Goal: Task Accomplishment & Management: Use online tool/utility

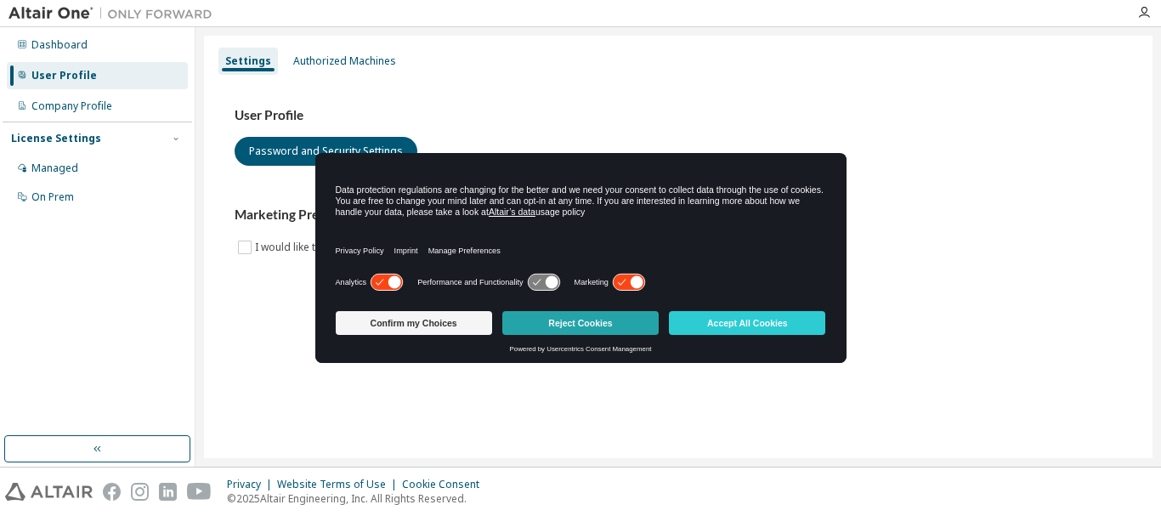
click at [637, 321] on button "Reject Cookies" at bounding box center [580, 323] width 156 height 24
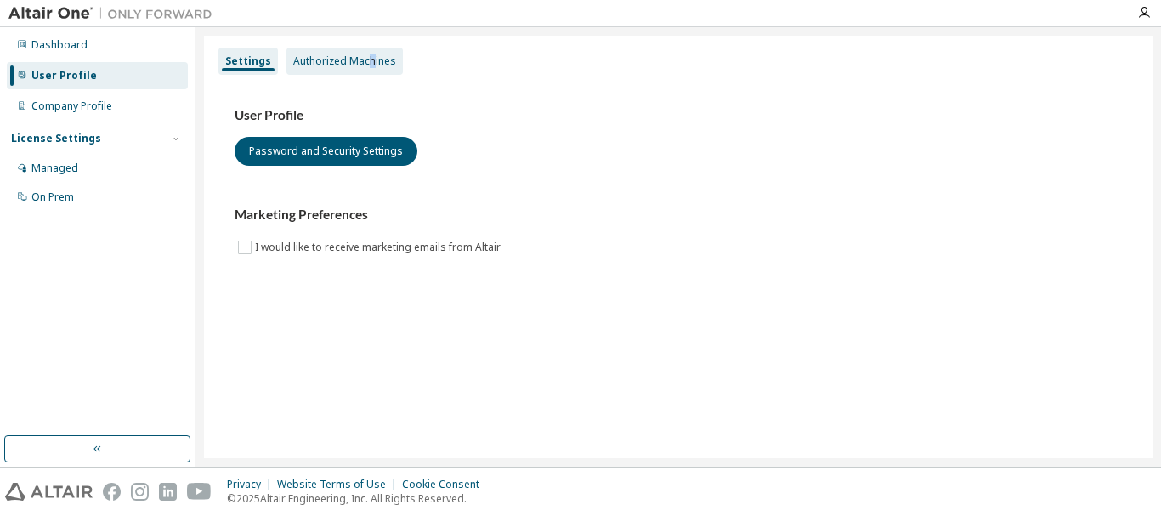
drag, startPoint x: 552, startPoint y: 326, endPoint x: 367, endPoint y: 58, distance: 325.2
click at [367, 58] on div "Authorized Machines" at bounding box center [344, 61] width 103 height 14
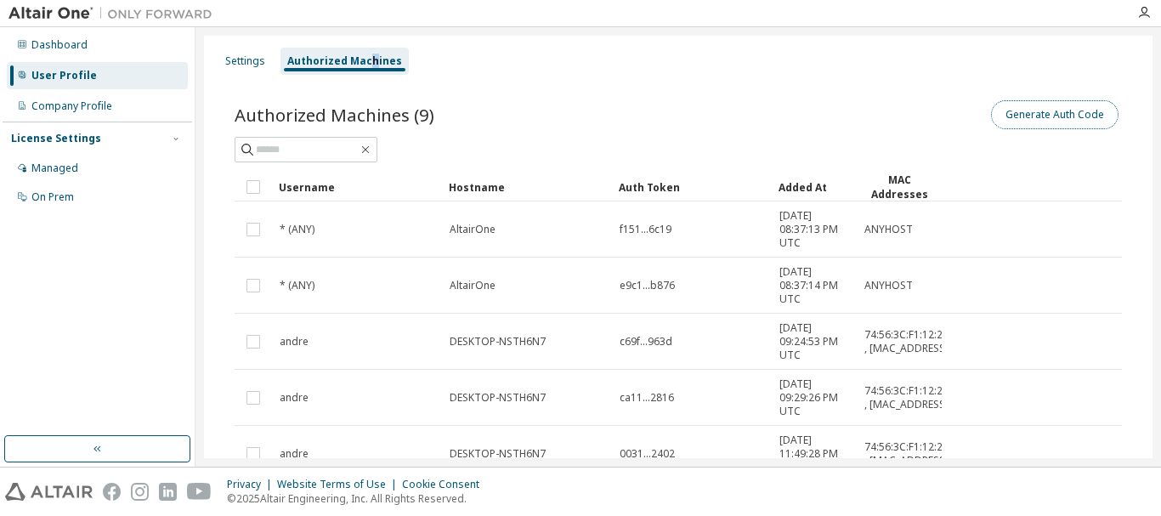
click at [1060, 121] on button "Generate Auth Code" at bounding box center [1055, 114] width 128 height 29
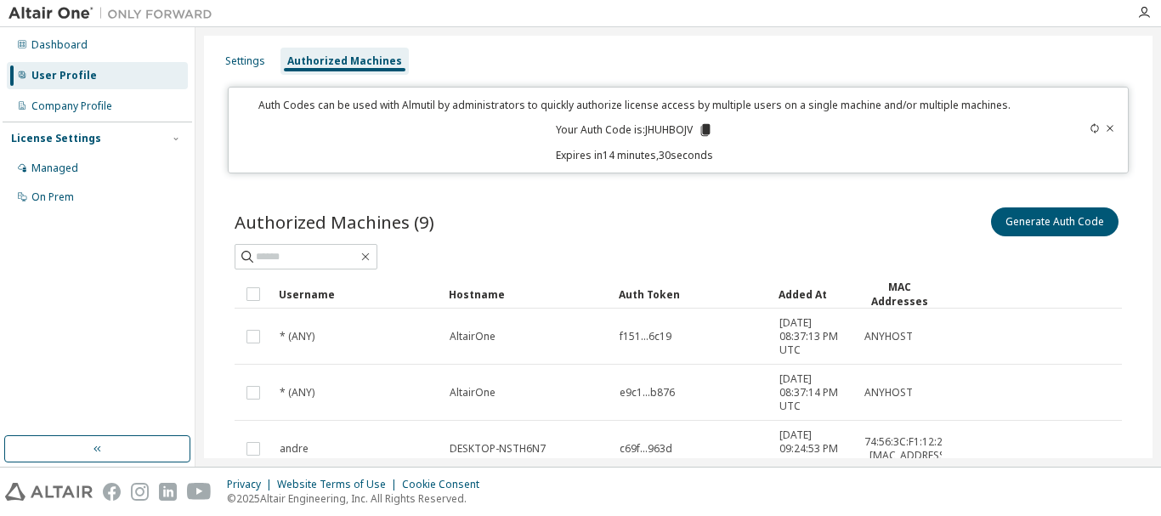
click at [168, 134] on div at bounding box center [175, 138] width 15 height 15
drag, startPoint x: 643, startPoint y: 130, endPoint x: 680, endPoint y: 126, distance: 37.6
click at [680, 126] on p "Your Auth Code is: JHUHBOJV" at bounding box center [634, 129] width 157 height 15
click at [699, 133] on p "Your Auth Code is: JHUHBOJV" at bounding box center [634, 129] width 157 height 15
copy p "JHUHBOJV"
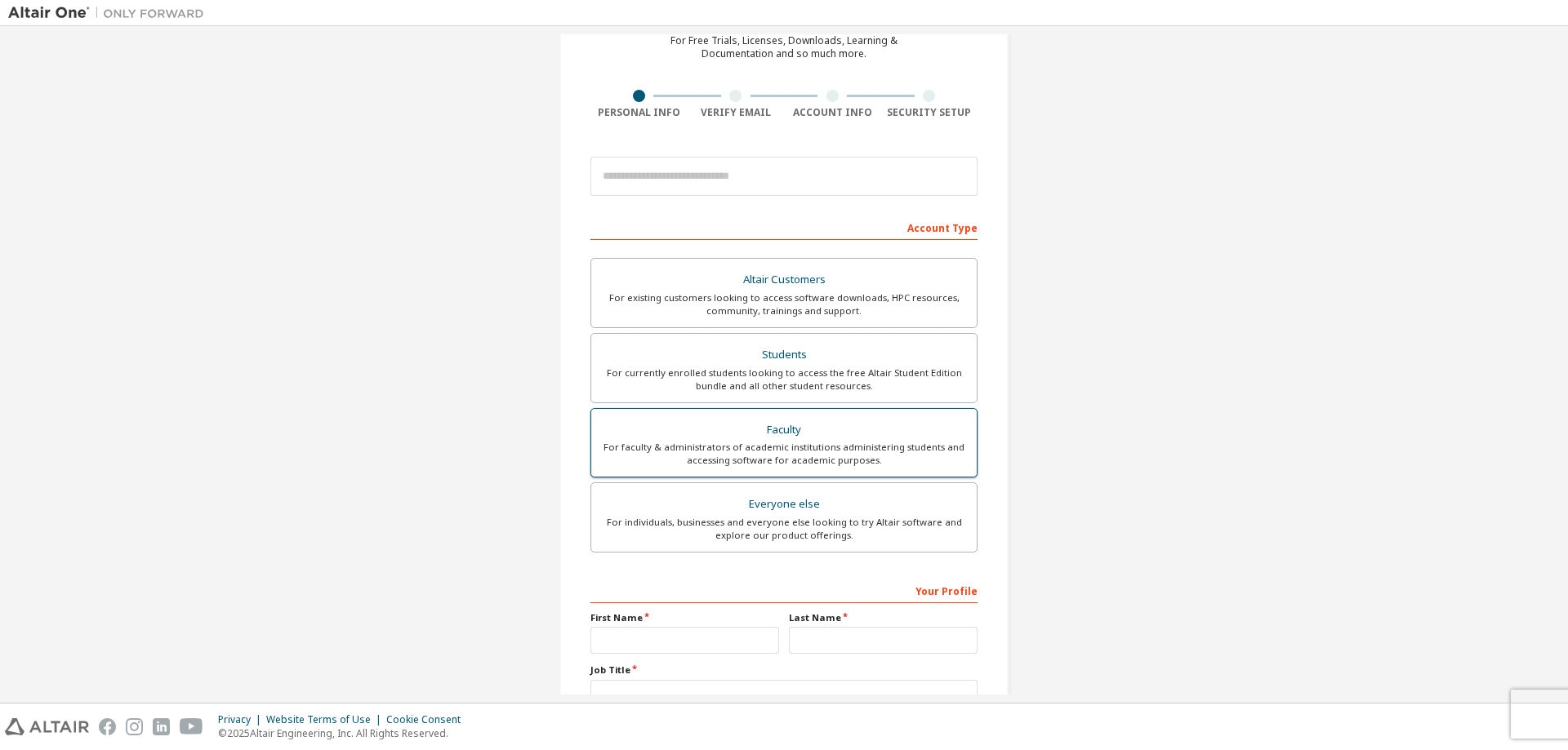
scroll to position [163, 0]
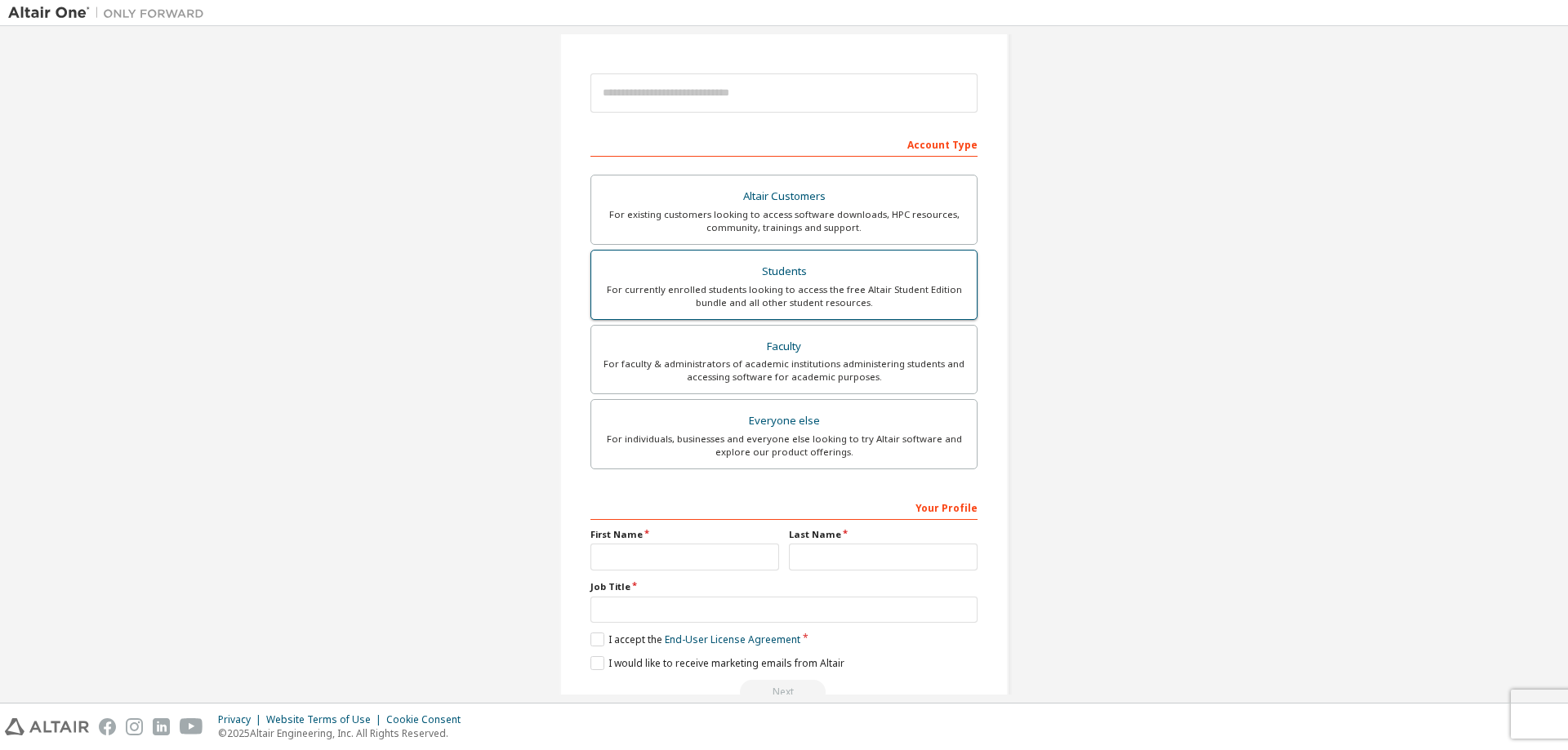
click at [823, 286] on div "For currently enrolled students looking to access the free Altair Student Editi…" at bounding box center [784, 296] width 366 height 26
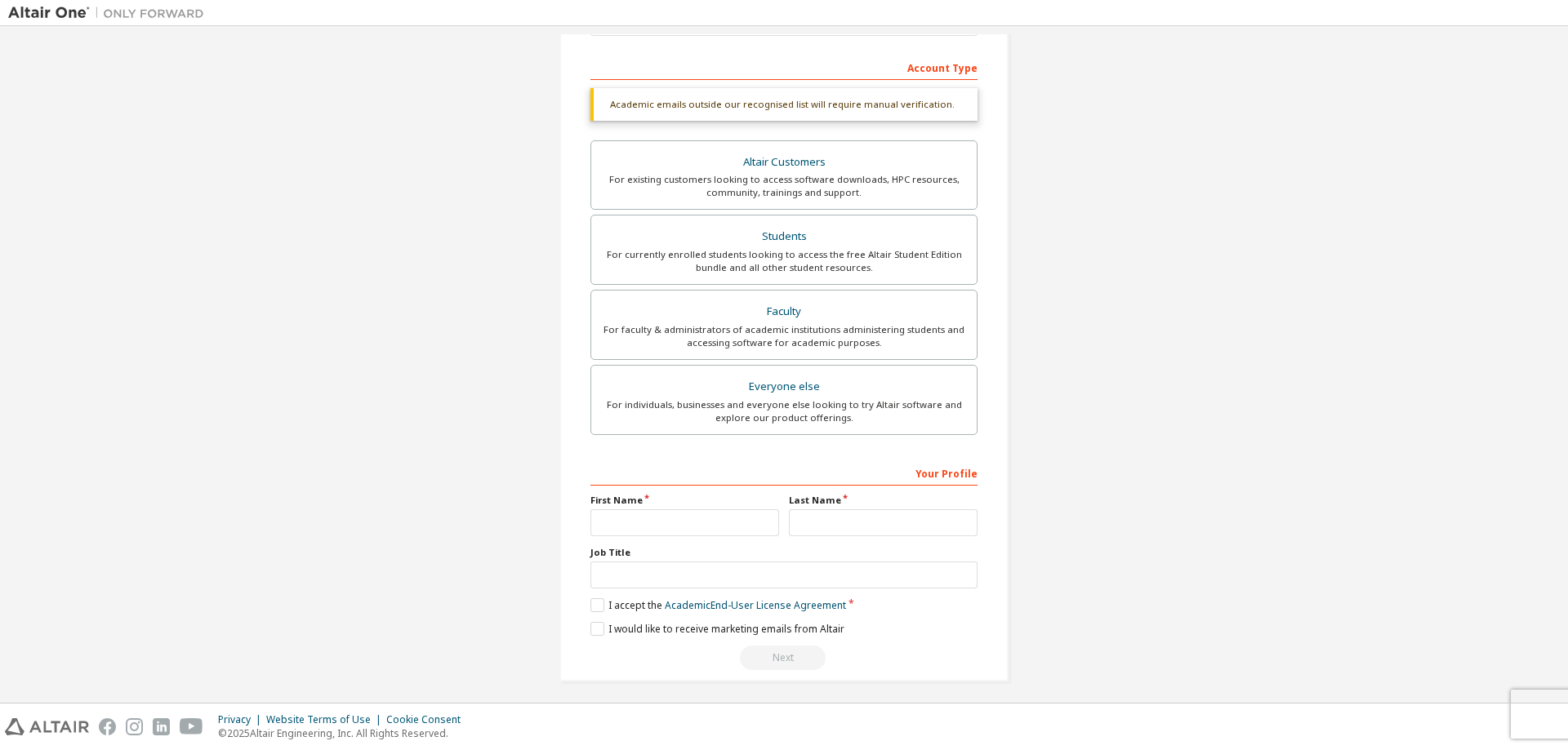
scroll to position [245, 0]
